Goal: Navigation & Orientation: Find specific page/section

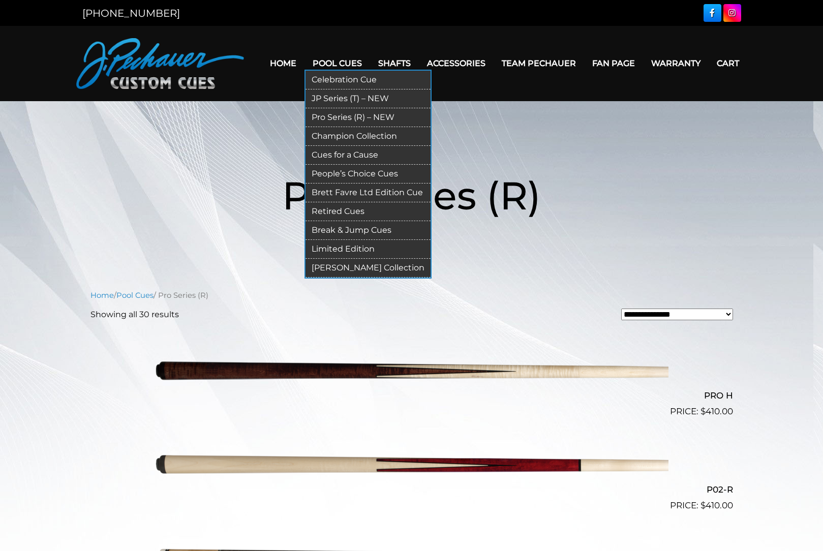
click at [350, 172] on link "People’s Choice Cues" at bounding box center [367, 174] width 125 height 19
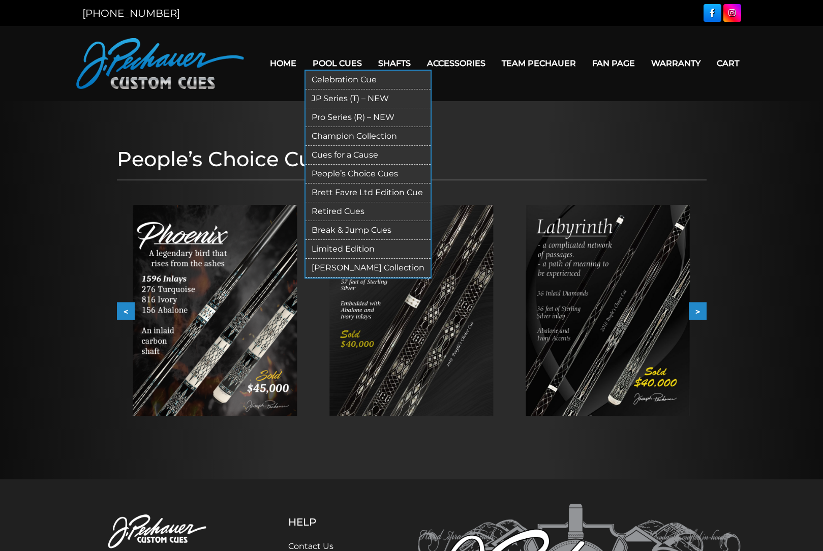
click at [334, 76] on link "Celebration Cue" at bounding box center [367, 80] width 125 height 19
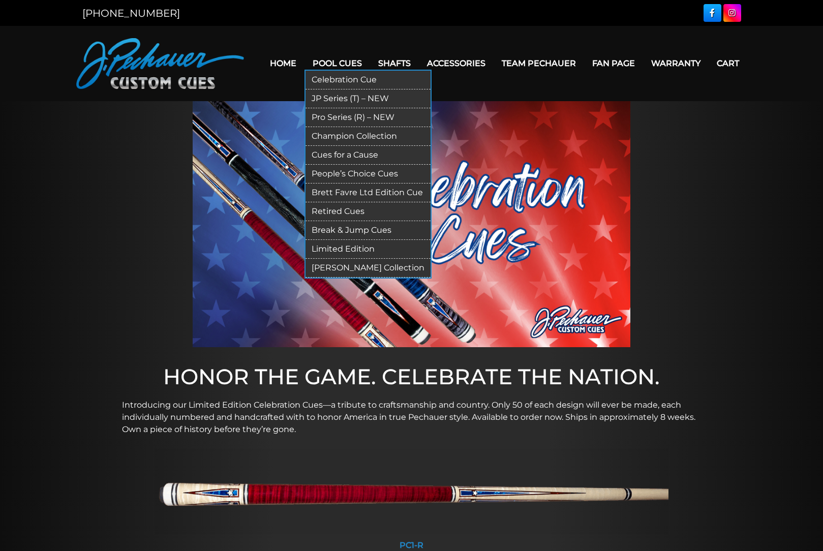
click at [330, 63] on link "Pool Cues" at bounding box center [337, 63] width 66 height 26
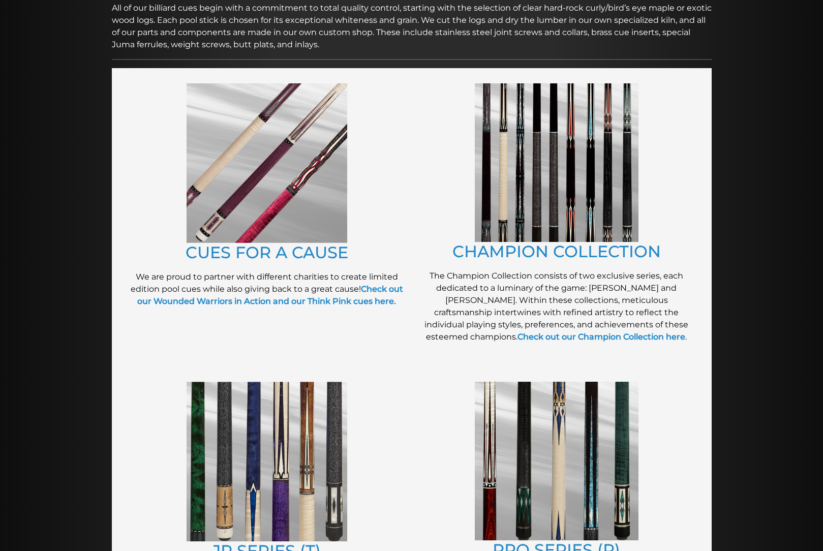
scroll to position [174, 0]
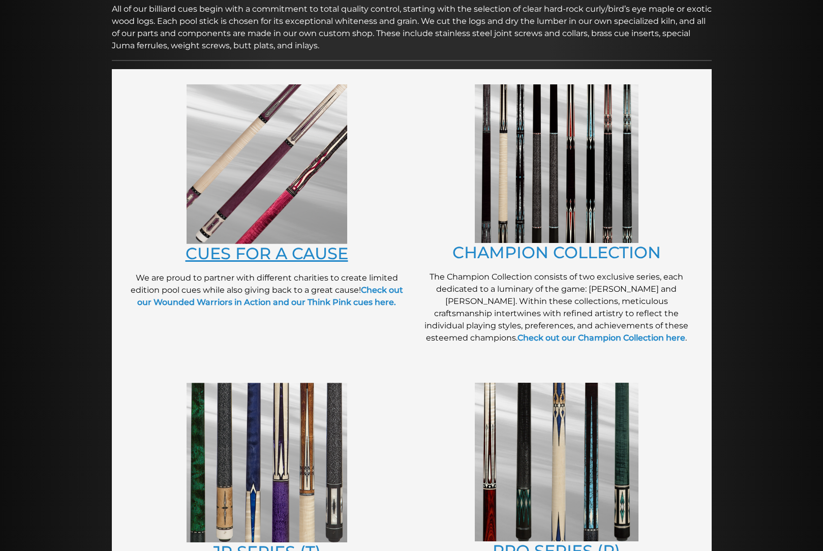
click at [287, 255] on link "CUES FOR A CAUSE" at bounding box center [267, 253] width 163 height 20
click at [546, 257] on link "CHAMPION COLLECTION" at bounding box center [556, 252] width 208 height 20
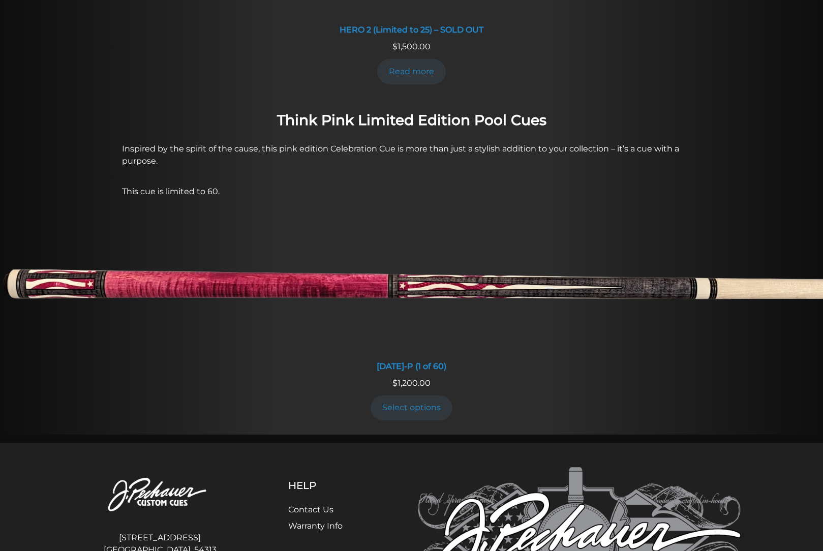
scroll to position [851, 0]
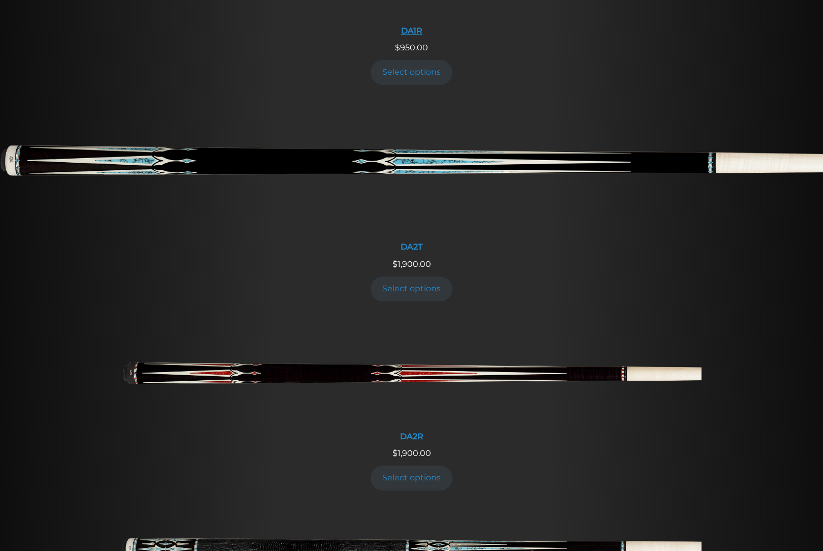
scroll to position [1341, 0]
